Goal: Task Accomplishment & Management: Complete application form

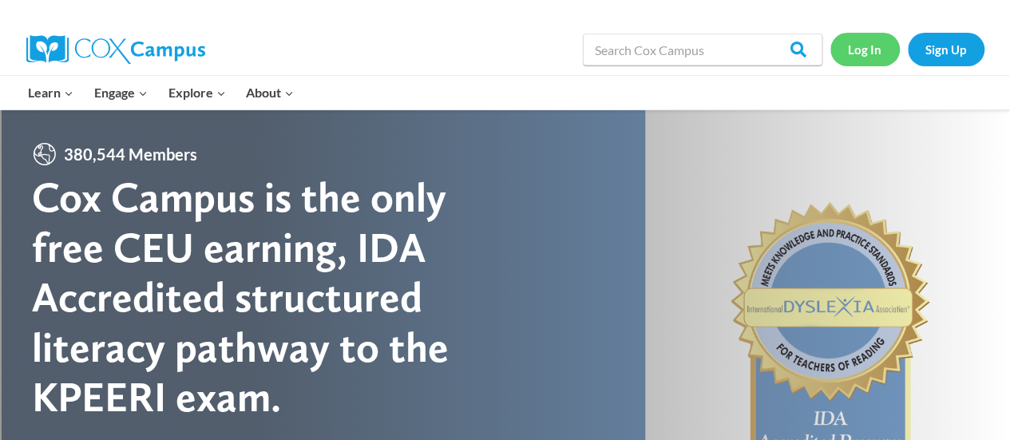
click at [862, 55] on link "Log In" at bounding box center [864, 49] width 69 height 33
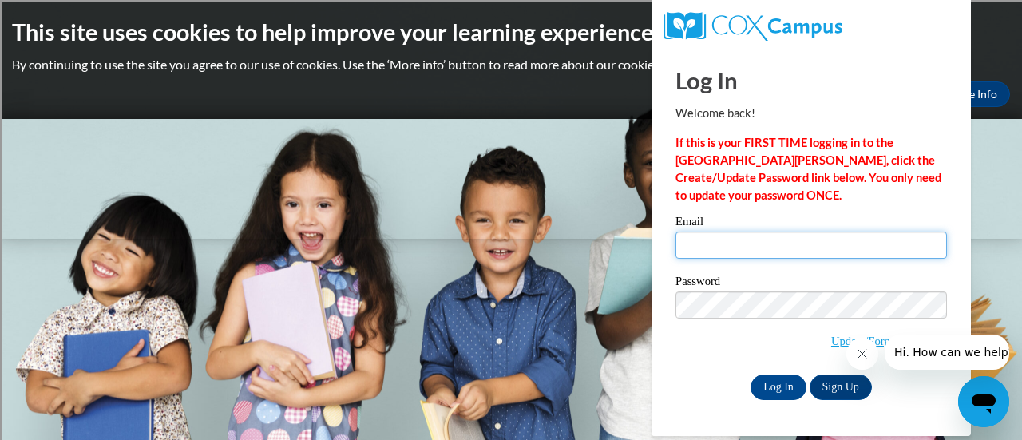
click at [874, 243] on input "Email" at bounding box center [810, 245] width 271 height 27
type input "christine.marquardt@rusd.org"
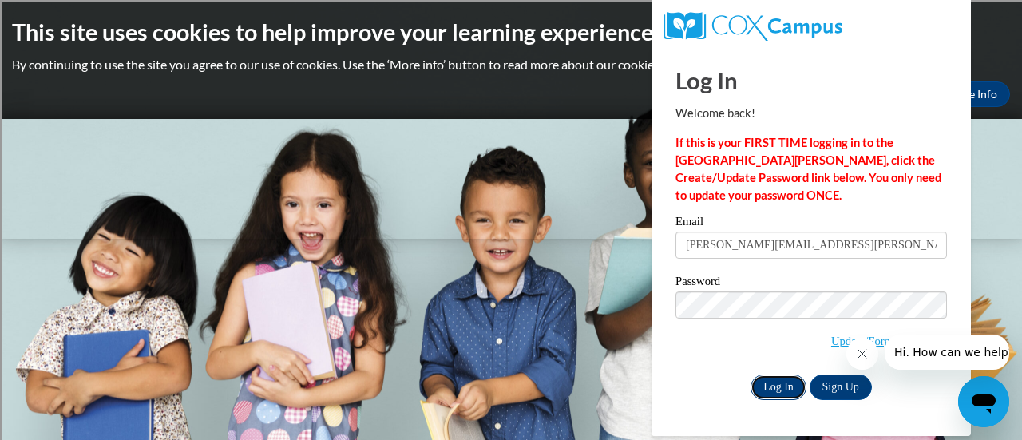
click at [772, 386] on input "Log In" at bounding box center [779, 387] width 56 height 26
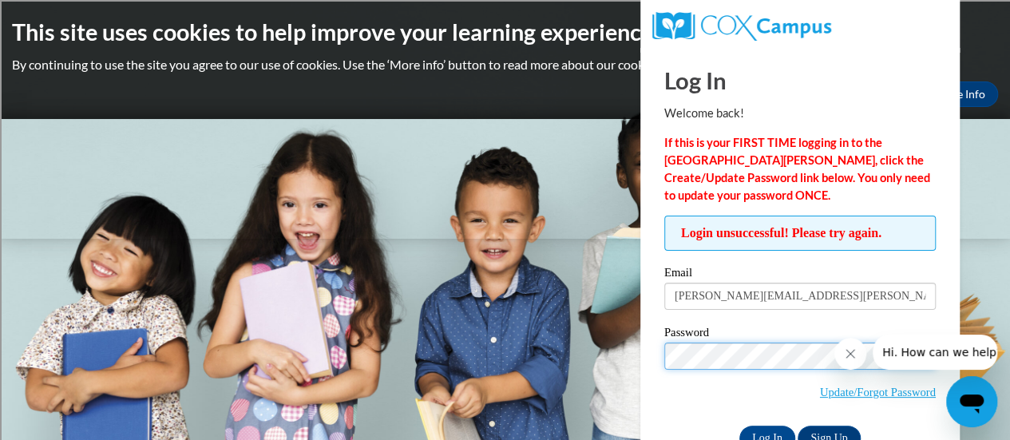
click at [739, 426] on input "Log In" at bounding box center [767, 439] width 56 height 26
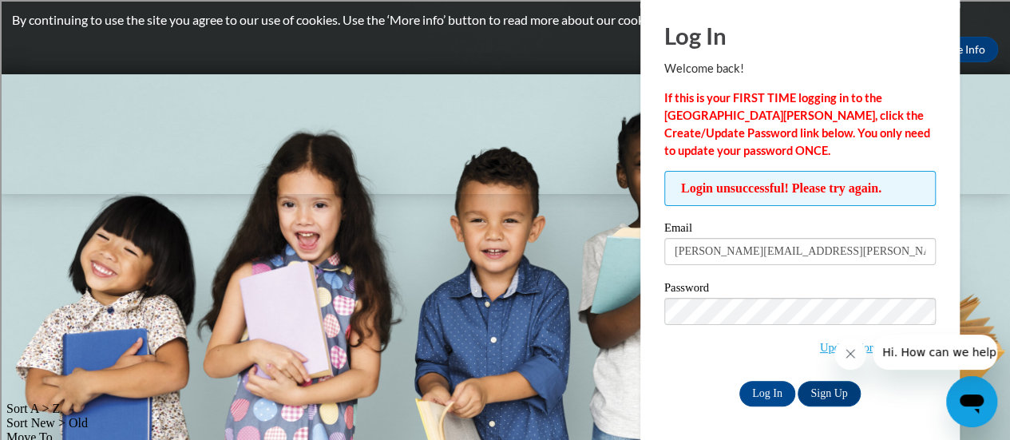
scroll to position [45, 0]
click at [820, 345] on link "Update/Forgot Password" at bounding box center [878, 347] width 116 height 13
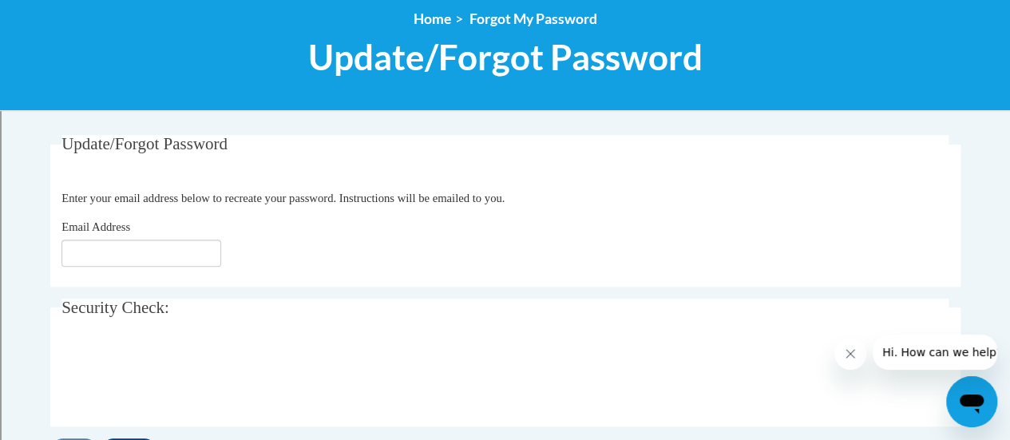
scroll to position [192, 0]
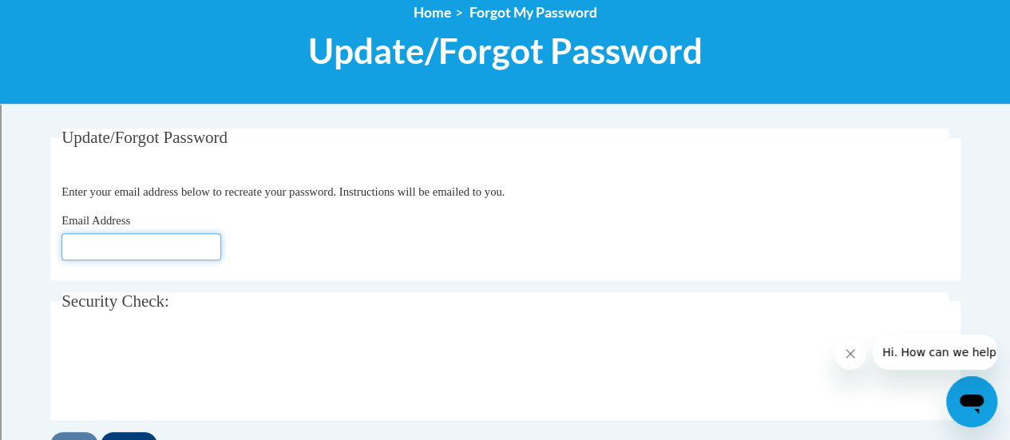
click at [95, 249] on input "Email Address" at bounding box center [141, 246] width 160 height 27
type input "[PERSON_NAME][EMAIL_ADDRESS][PERSON_NAME][DOMAIN_NAME]"
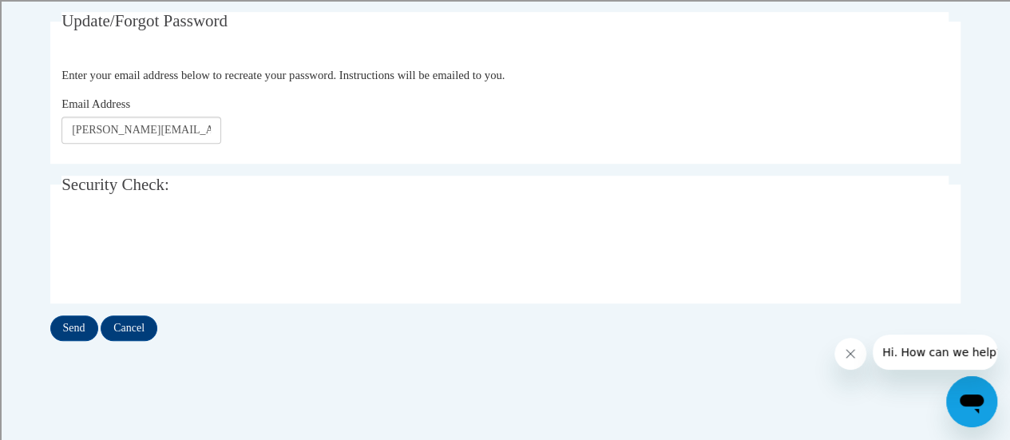
scroll to position [350, 0]
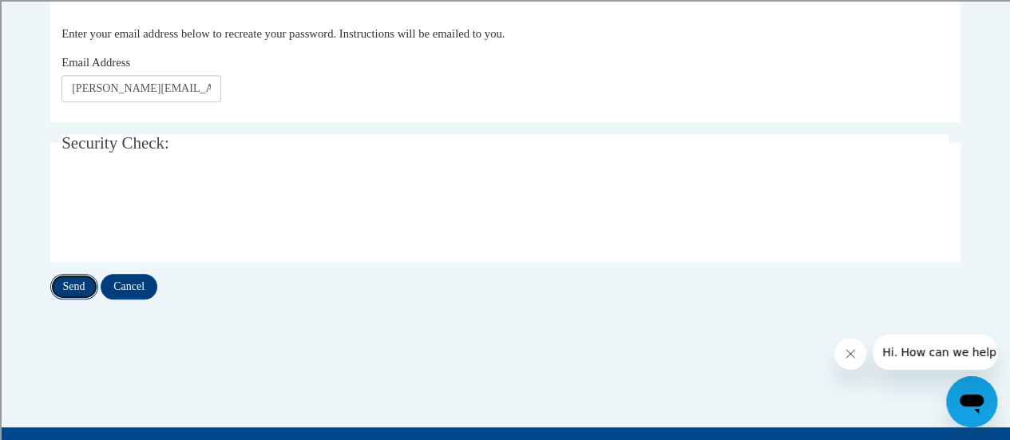
click at [77, 285] on input "Send" at bounding box center [74, 287] width 48 height 26
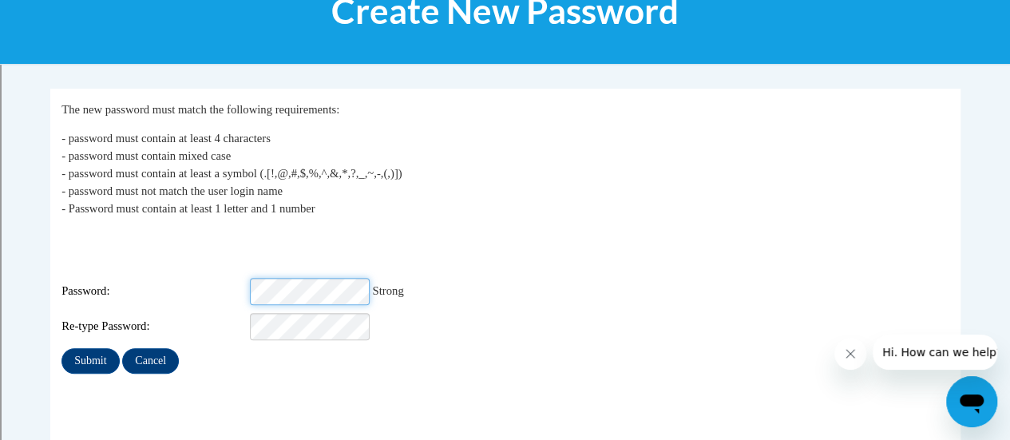
scroll to position [275, 0]
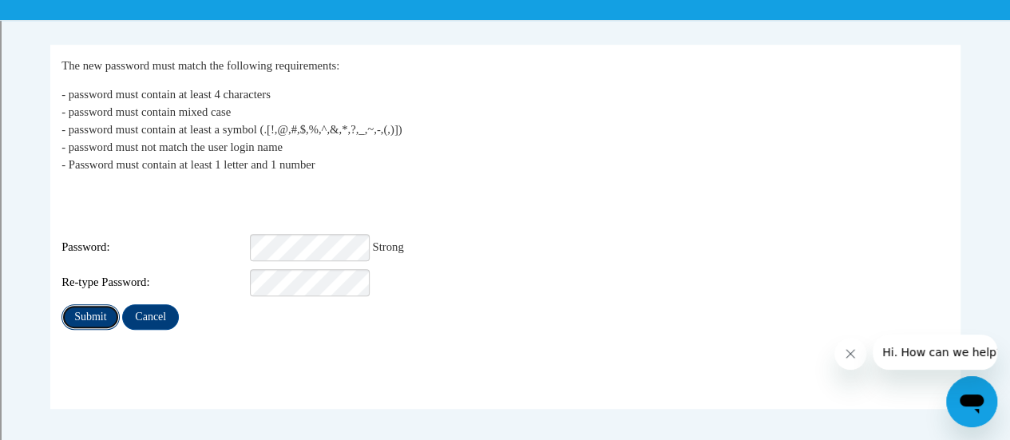
click at [81, 304] on input "Submit" at bounding box center [89, 317] width 57 height 26
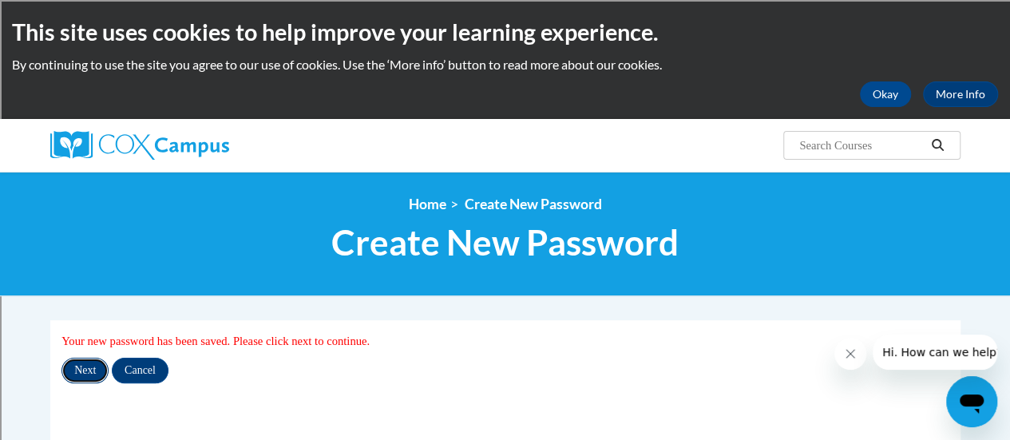
click at [83, 370] on input "Next" at bounding box center [84, 371] width 47 height 26
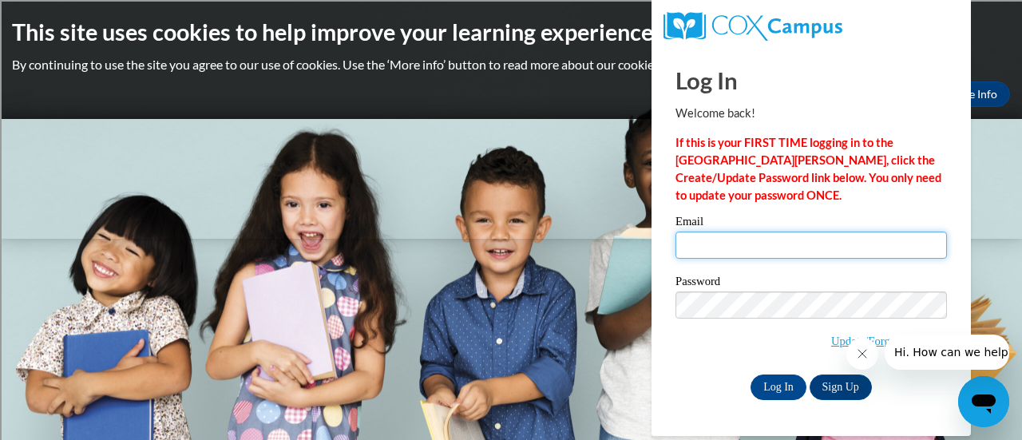
type input "christine.marquardt@rusd.org"
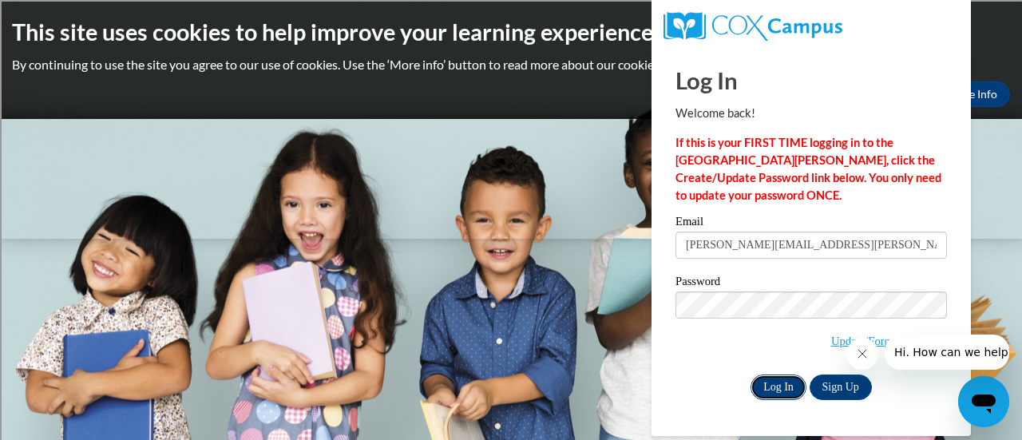
click at [775, 388] on input "Log In" at bounding box center [779, 387] width 56 height 26
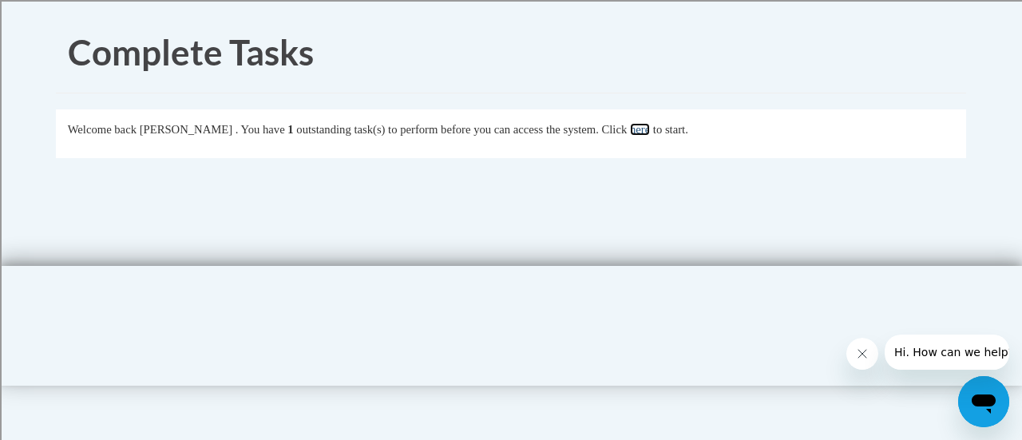
click at [650, 135] on link "here" at bounding box center [640, 129] width 20 height 13
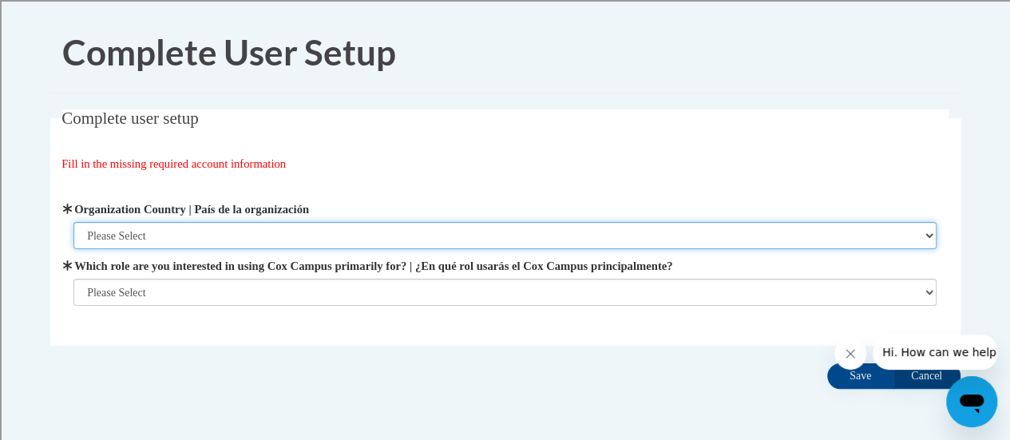
click at [125, 241] on select "Please Select [GEOGRAPHIC_DATA] | [GEOGRAPHIC_DATA] Outside of [GEOGRAPHIC_DATA…" at bounding box center [504, 235] width 863 height 27
select select "ad49bcad-a171-4b2e-b99c-48b446064914"
click at [73, 222] on select "Please Select [GEOGRAPHIC_DATA] | [GEOGRAPHIC_DATA] Outside of [GEOGRAPHIC_DATA…" at bounding box center [504, 235] width 863 height 27
click at [117, 241] on select "Please Select [GEOGRAPHIC_DATA] | [GEOGRAPHIC_DATA] Outside of [GEOGRAPHIC_DATA…" at bounding box center [504, 235] width 863 height 27
click at [105, 241] on select "Please Select [GEOGRAPHIC_DATA] | [GEOGRAPHIC_DATA] Outside of [GEOGRAPHIC_DATA…" at bounding box center [504, 235] width 863 height 27
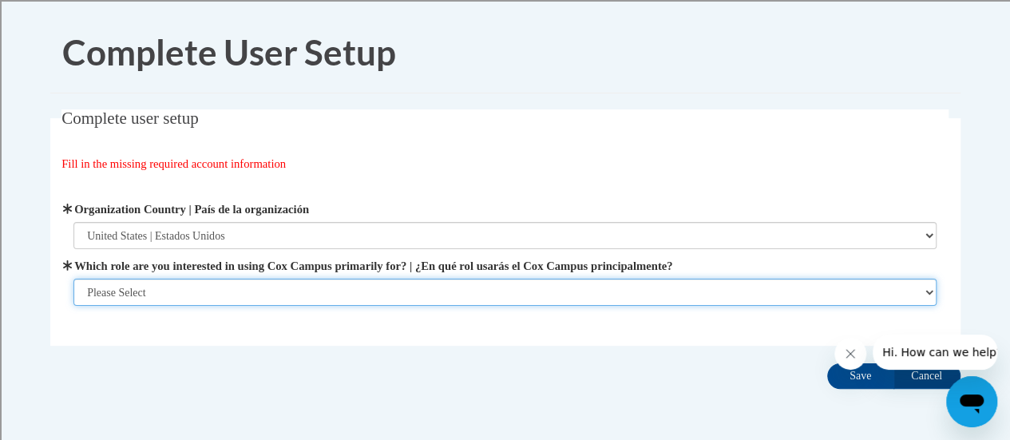
click at [117, 292] on select "Please Select College/University | Colegio/Universidad Community/Nonprofit Part…" at bounding box center [504, 292] width 863 height 27
select select "fbf2d438-af2f-41f8-98f1-81c410e29de3"
click at [73, 306] on select "Please Select College/University | Colegio/Universidad Community/Nonprofit Part…" at bounding box center [504, 292] width 863 height 27
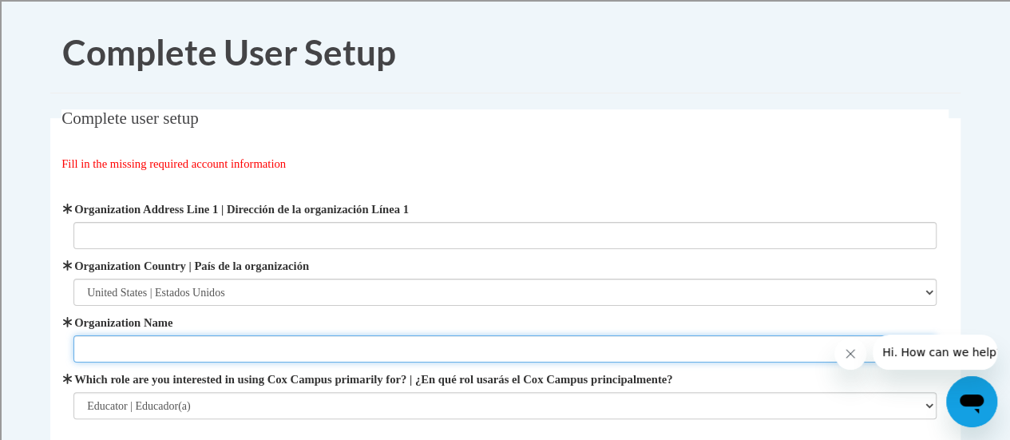
click at [95, 349] on input "Organization Name" at bounding box center [504, 348] width 863 height 27
type input "[GEOGRAPHIC_DATA]"
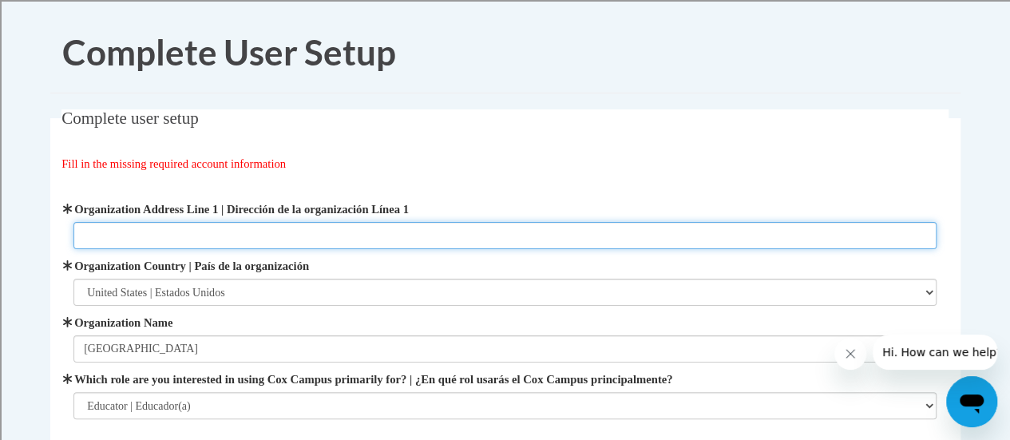
click at [96, 232] on input "Organization Address Line 1 | Dirección de la organización Línea 1" at bounding box center [504, 235] width 863 height 27
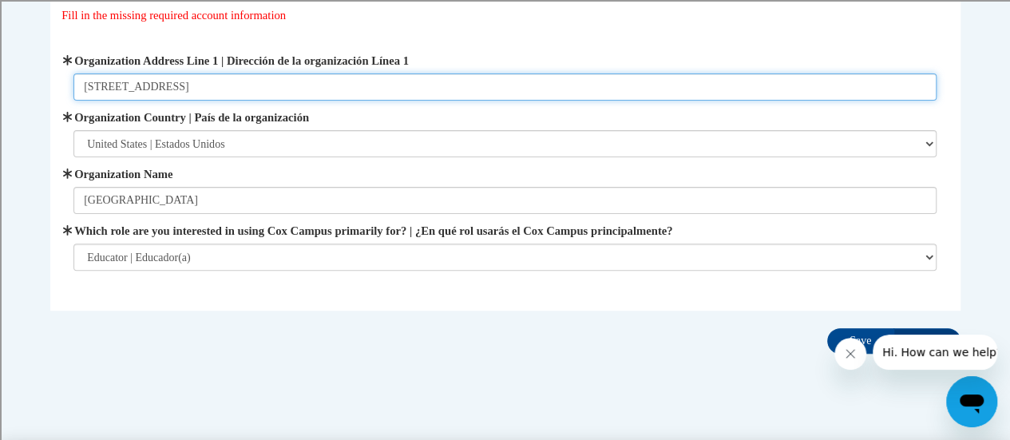
scroll to position [175, 0]
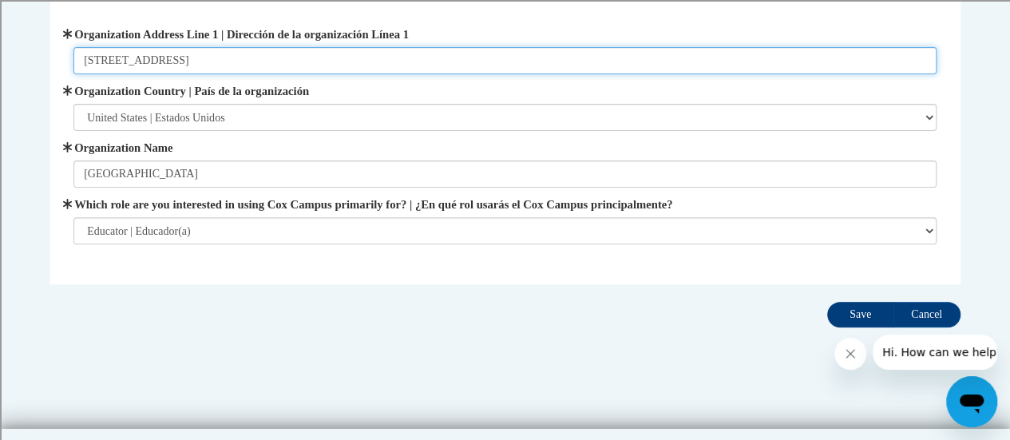
type input "[STREET_ADDRESS]"
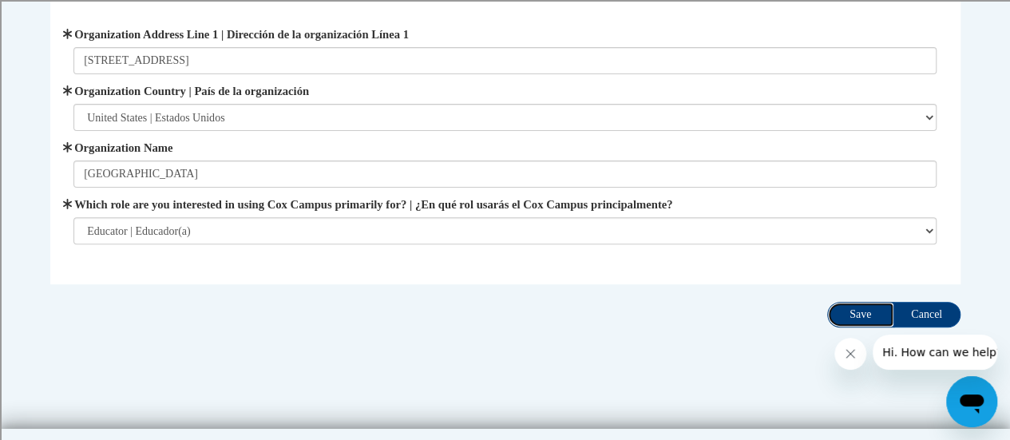
click at [851, 315] on input "Save" at bounding box center [860, 315] width 67 height 26
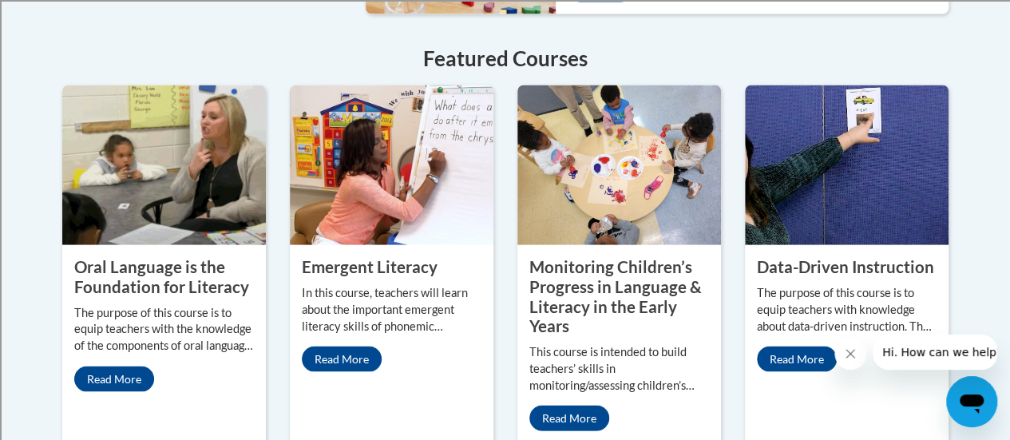
scroll to position [1467, 0]
